Goal: Book appointment/travel/reservation

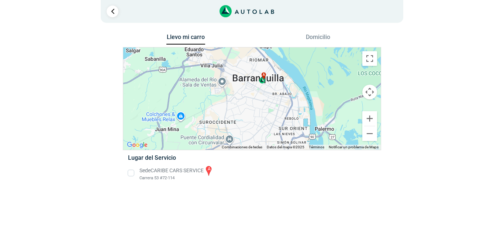
click at [133, 176] on li "Sede CARIBE CARS SERVICE a Carrera 53 #72-114" at bounding box center [251, 173] width 258 height 17
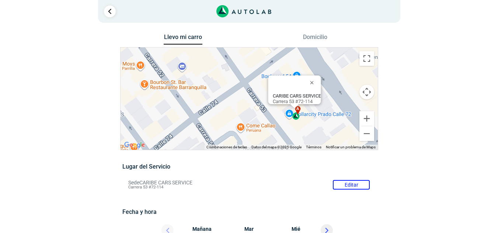
drag, startPoint x: 209, startPoint y: 76, endPoint x: 257, endPoint y: 78, distance: 47.2
click at [257, 78] on div "a CARIBE CARS SERVICE Carrera 53 #72-114" at bounding box center [249, 99] width 257 height 102
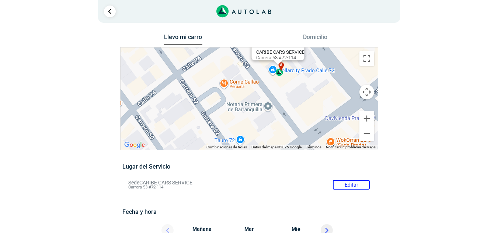
drag, startPoint x: 242, startPoint y: 126, endPoint x: 225, endPoint y: 80, distance: 48.5
click at [225, 80] on div "a CARIBE CARS SERVICE Carrera 53 #72-114" at bounding box center [249, 99] width 257 height 102
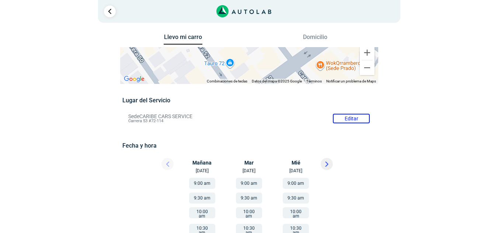
drag, startPoint x: 275, startPoint y: 80, endPoint x: 264, endPoint y: 4, distance: 77.1
click at [264, 4] on div "1 Llevo mi carro [GEOGRAPHIC_DATA] ← Mover a la izquierda → ↑ ↓ + - Fin" at bounding box center [249, 177] width 442 height 354
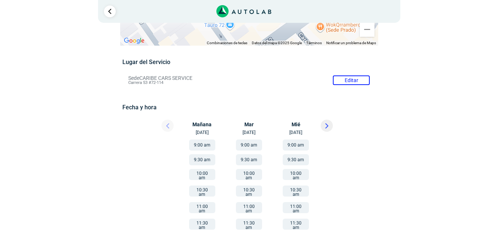
scroll to position [39, 0]
click at [205, 142] on button "9:00 am" at bounding box center [202, 144] width 26 height 11
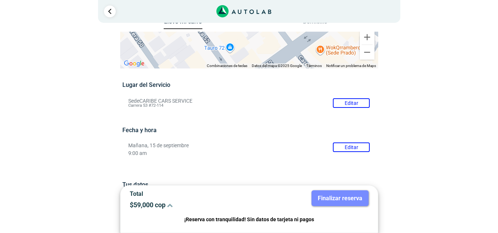
scroll to position [45, 0]
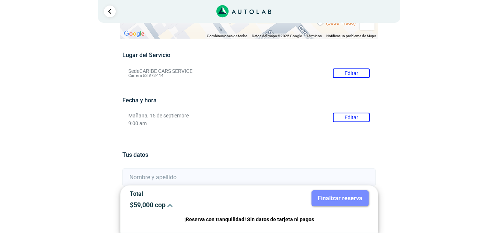
click at [351, 116] on button "Editar" at bounding box center [351, 118] width 37 height 10
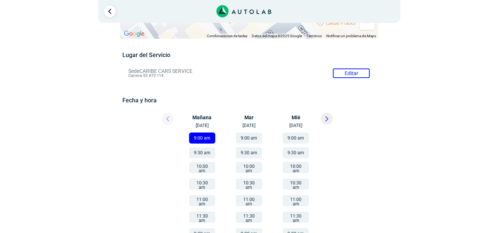
click at [200, 153] on button "9:30 am" at bounding box center [202, 152] width 26 height 11
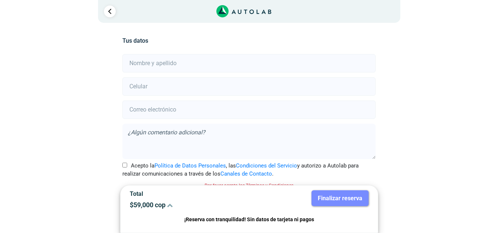
scroll to position [167, 0]
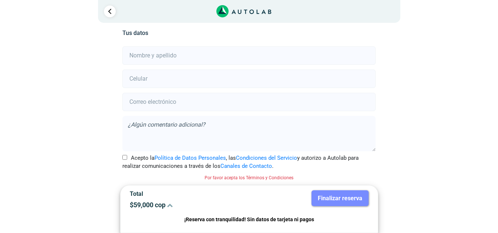
click at [192, 59] on input "text" at bounding box center [248, 55] width 253 height 18
type input "[PERSON_NAME]"
type input "3156678129"
type input "[EMAIL_ADDRESS][DOMAIN_NAME]"
click at [167, 127] on textarea at bounding box center [248, 133] width 253 height 35
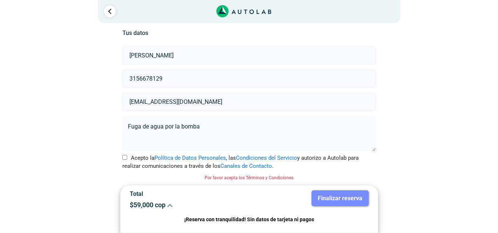
type textarea "Fuga de agua por la bomba"
click at [123, 159] on input "Acepto la Política de Datos Personales , las Condiciones del Servicio y autoriz…" at bounding box center [124, 157] width 5 height 5
checkbox input "true"
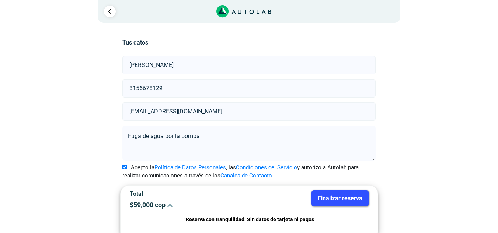
click at [354, 197] on button "Finalizar reserva" at bounding box center [340, 199] width 57 height 16
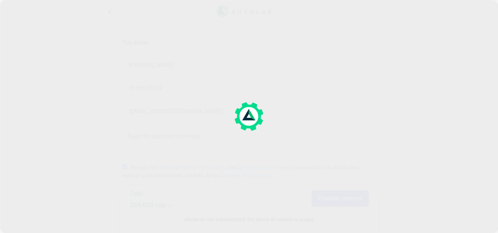
scroll to position [0, 0]
